Goal: Communication & Community: Answer question/provide support

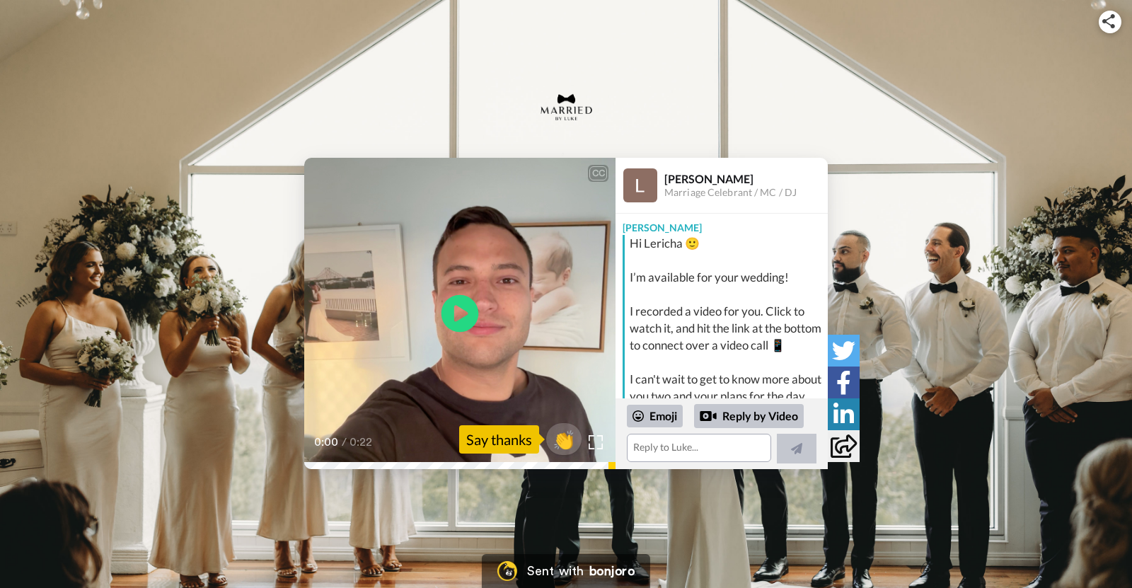
click at [471, 313] on icon at bounding box center [461, 314] width 38 height 38
click at [678, 450] on textarea at bounding box center [699, 448] width 144 height 28
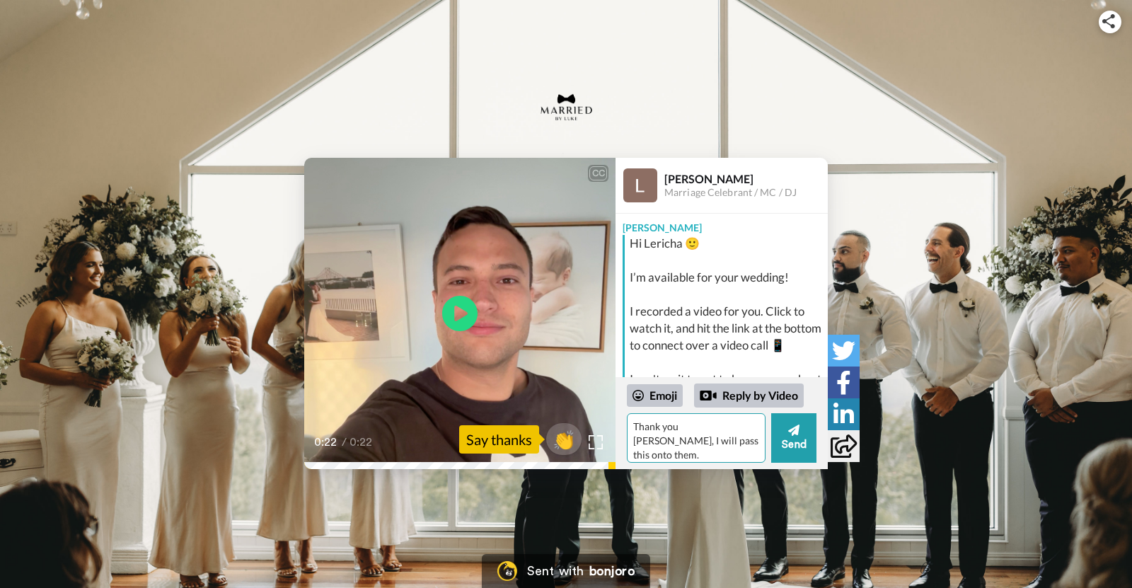
click at [704, 427] on textarea "Thank you [PERSON_NAME], I will pass this onto them." at bounding box center [696, 438] width 139 height 50
click at [674, 451] on textarea "Thank you [PERSON_NAME], thanks for beautifully pronouncing my name, it doesnt …" at bounding box center [696, 438] width 139 height 50
click at [688, 422] on textarea "Thank you [PERSON_NAME], thanks for beautifully pronouncing my name, it doesnt …" at bounding box center [696, 438] width 139 height 50
click at [669, 454] on textarea "Thank you [PERSON_NAME], thanks for beautifully pronouncing my name, it doesnt …" at bounding box center [696, 438] width 139 height 50
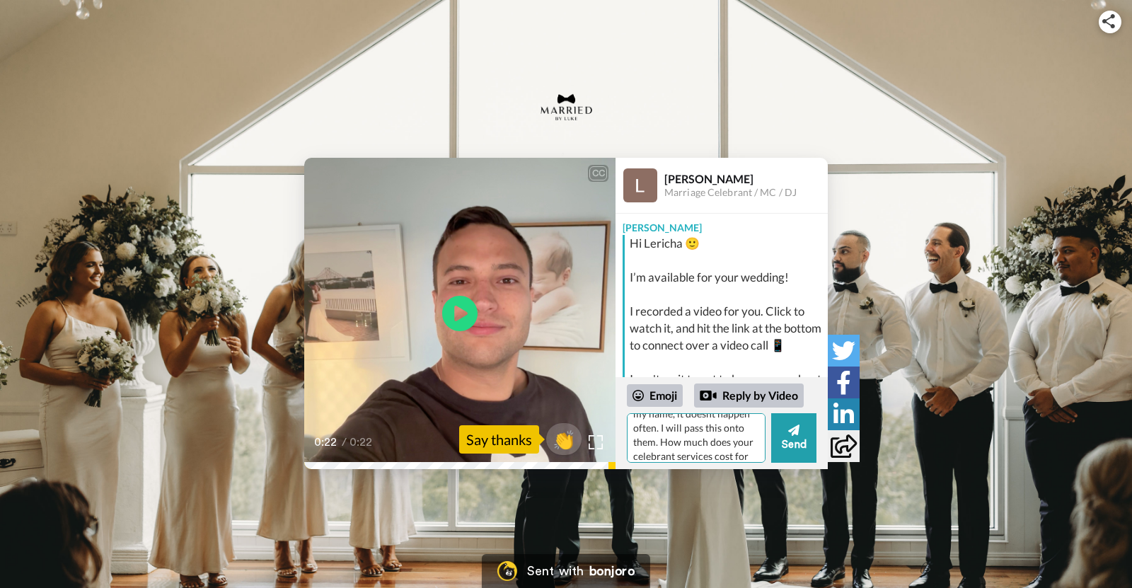
scroll to position [0, 0]
drag, startPoint x: 674, startPoint y: 455, endPoint x: 597, endPoint y: 371, distance: 113.7
click at [597, 371] on div "CC Play/Pause 0:22 / 0:22 👏 Say thanks [PERSON_NAME] Marriage Celebrant / MC / …" at bounding box center [566, 313] width 524 height 311
paste textarea ", [PERSON_NAME] — and I really appreciate how beautifully you pronounced my nam…"
type textarea "Thank you, [PERSON_NAME] — and I really appreciate how beautifully you pronounc…"
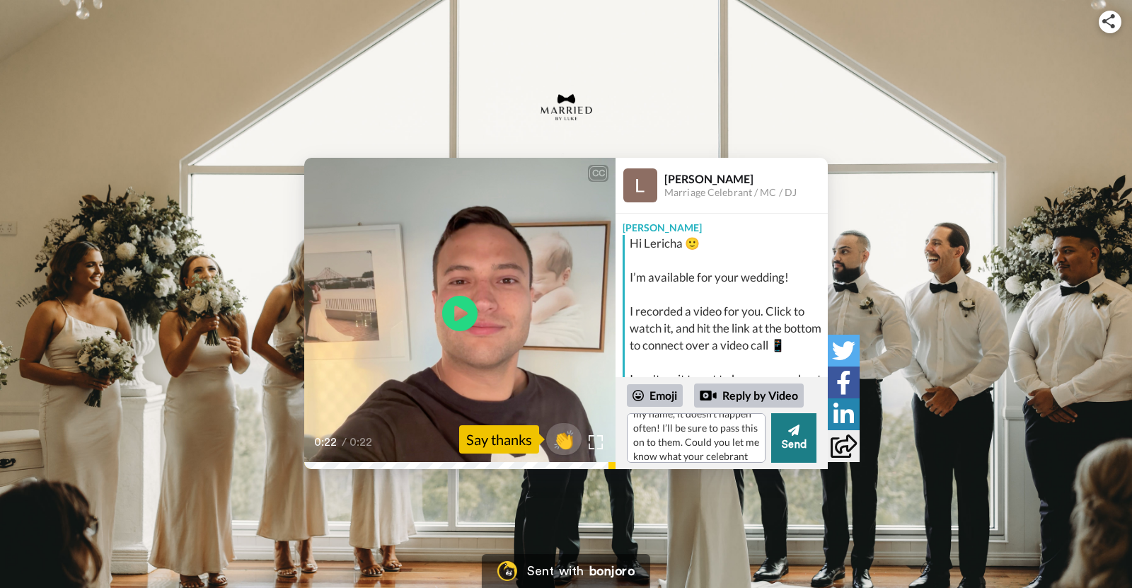
click at [798, 444] on button "Send" at bounding box center [793, 438] width 45 height 50
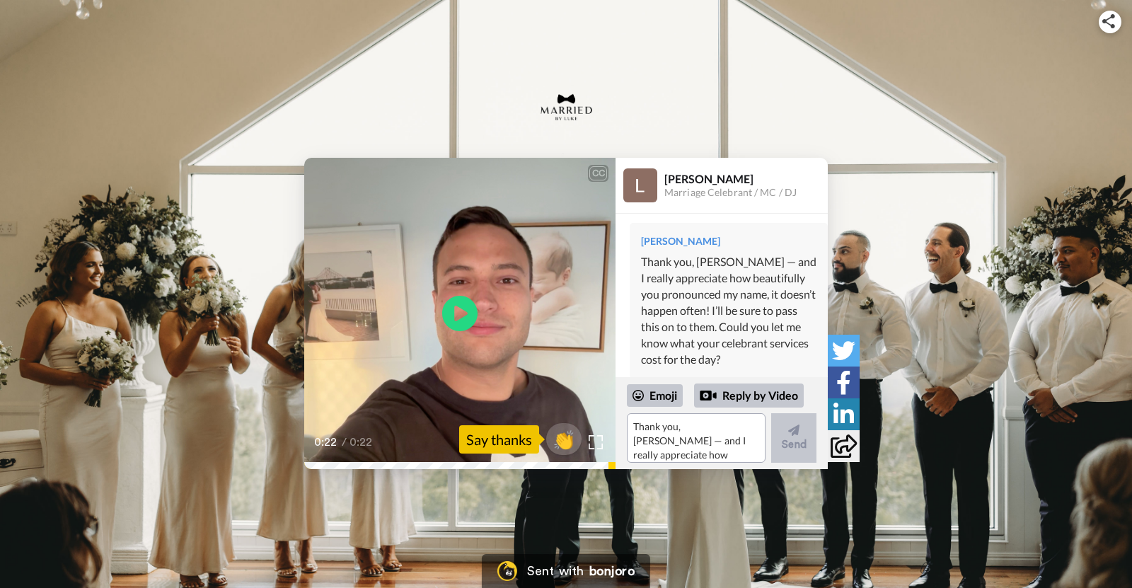
scroll to position [324, 0]
